Goal: Information Seeking & Learning: Learn about a topic

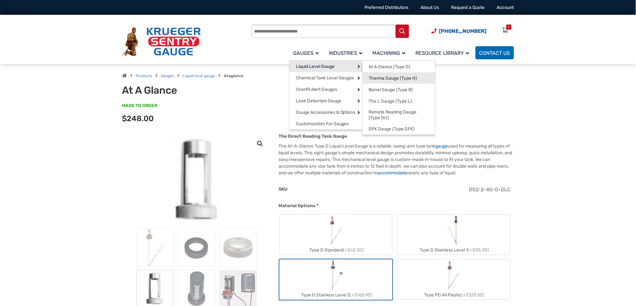
click at [379, 79] on span "Therma Gauge (Type H)" at bounding box center [393, 78] width 48 height 6
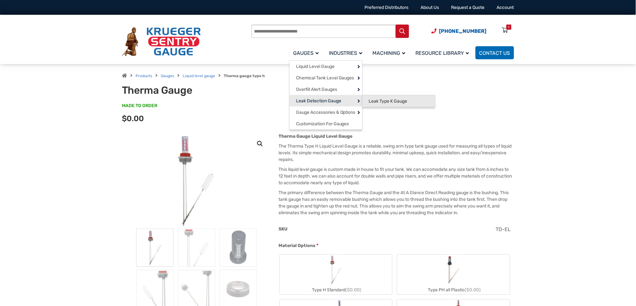
click at [367, 100] on link "Leak Type K Gauge" at bounding box center [399, 100] width 73 height 11
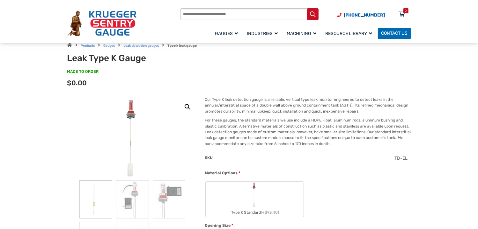
scroll to position [32, 0]
